Goal: Task Accomplishment & Management: Use online tool/utility

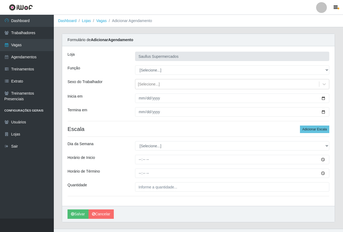
click at [340, 64] on div "Carregando... Formulário de Adicionar Agendamento Loja Saullus Supermercados Fu…" at bounding box center [198, 131] width 289 height 195
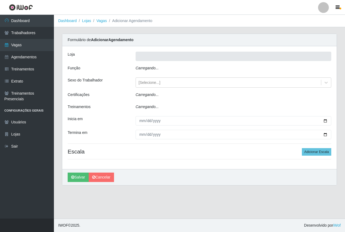
type input "Saullus Supermercados"
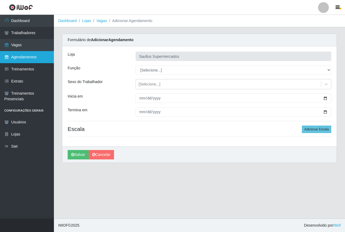
click at [35, 58] on link "Agendamentos" at bounding box center [27, 57] width 54 height 12
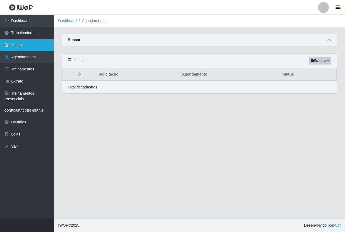
click at [32, 43] on link "Vagas" at bounding box center [27, 45] width 54 height 12
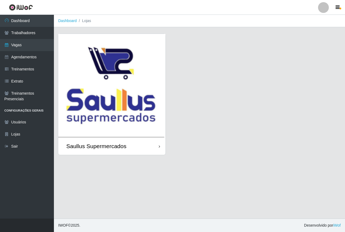
click at [97, 83] on img at bounding box center [111, 86] width 107 height 104
